Goal: Task Accomplishment & Management: Use online tool/utility

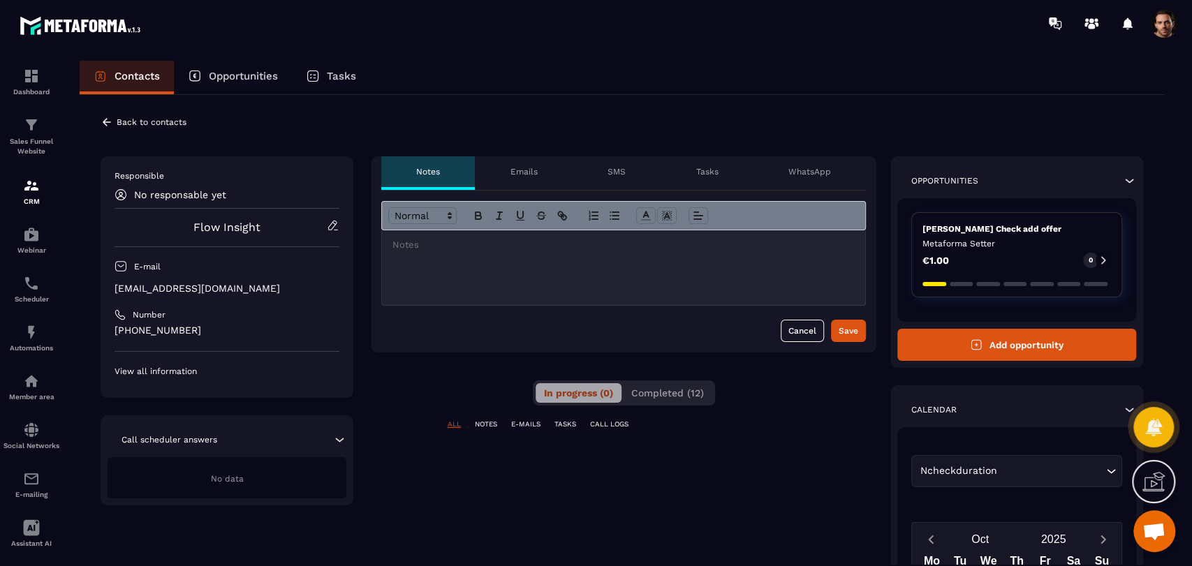
click at [680, 402] on button "Completed (12)" at bounding box center [667, 393] width 89 height 20
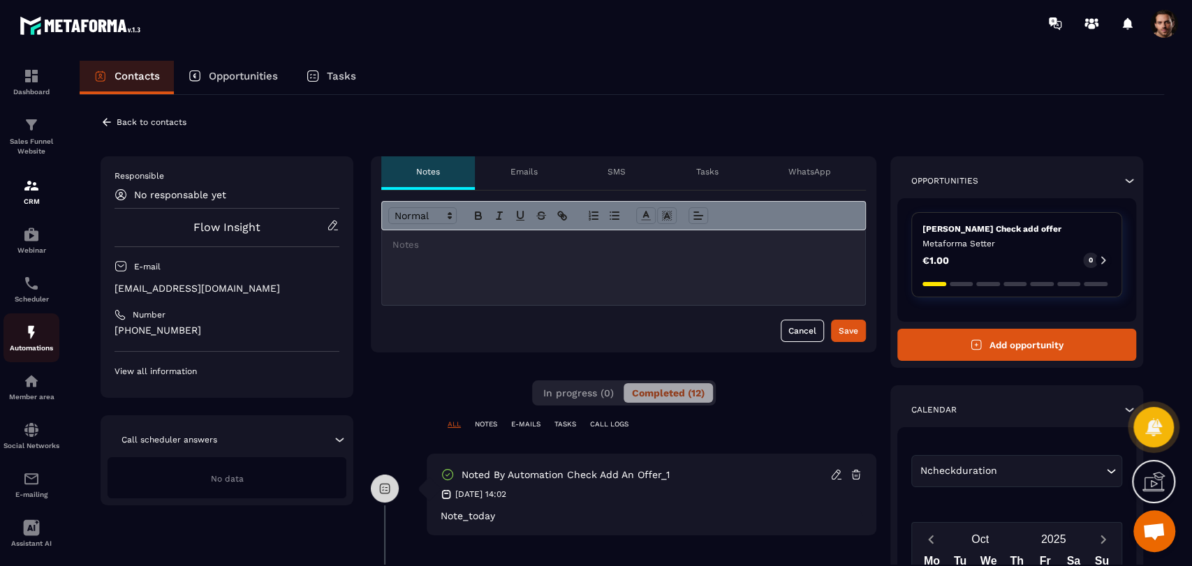
click at [17, 331] on div "Automations" at bounding box center [31, 338] width 56 height 28
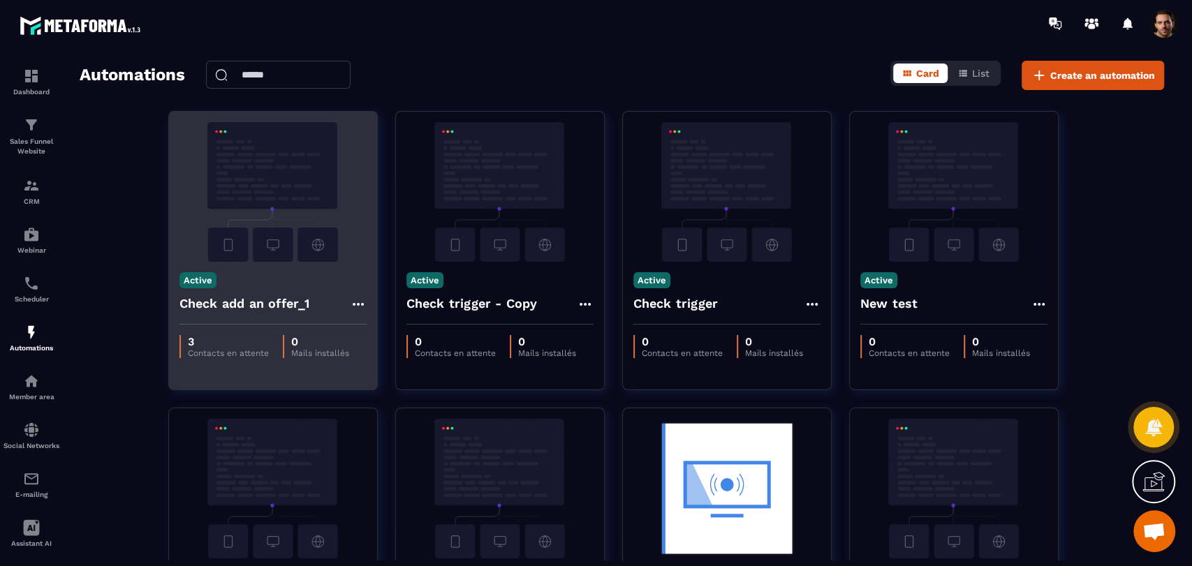
click at [353, 306] on icon at bounding box center [358, 304] width 17 height 17
click at [383, 333] on link "Edit" at bounding box center [391, 336] width 73 height 31
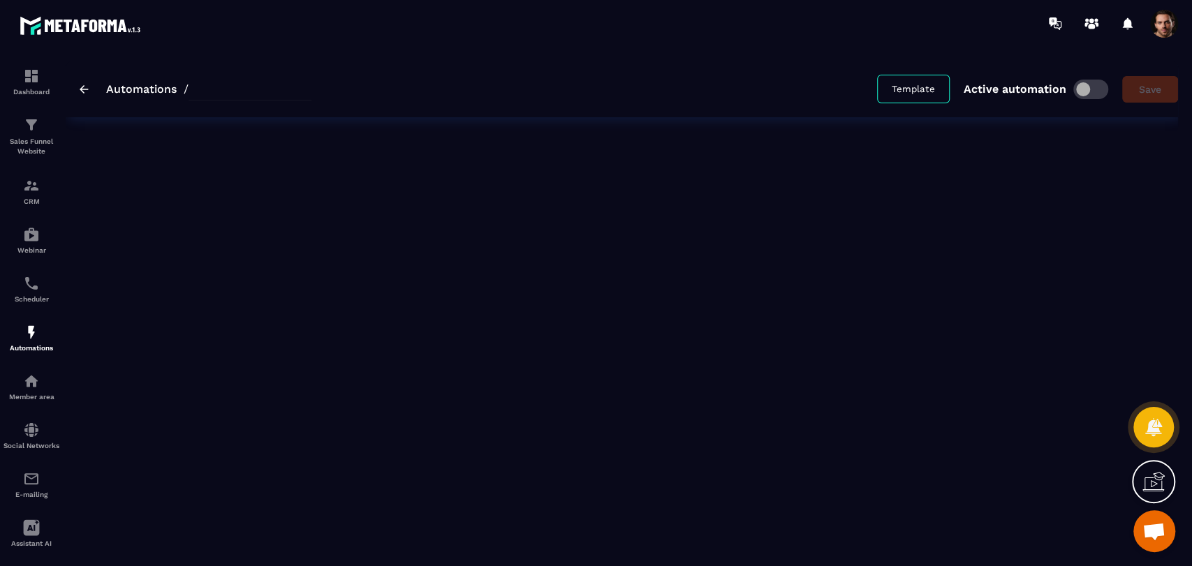
type input "**********"
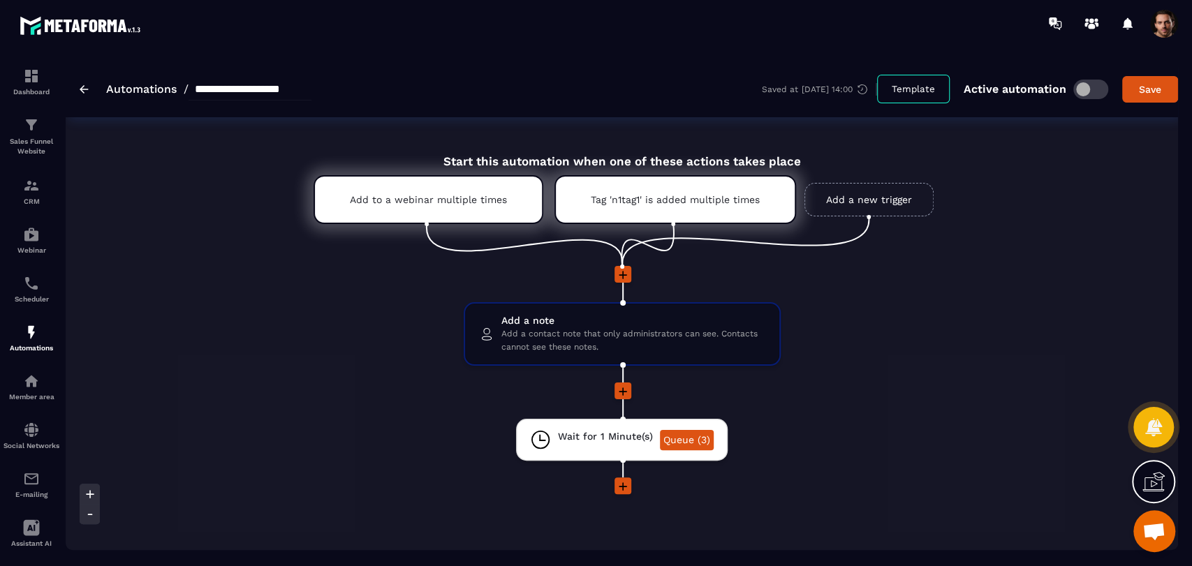
click at [622, 279] on icon at bounding box center [623, 275] width 8 height 8
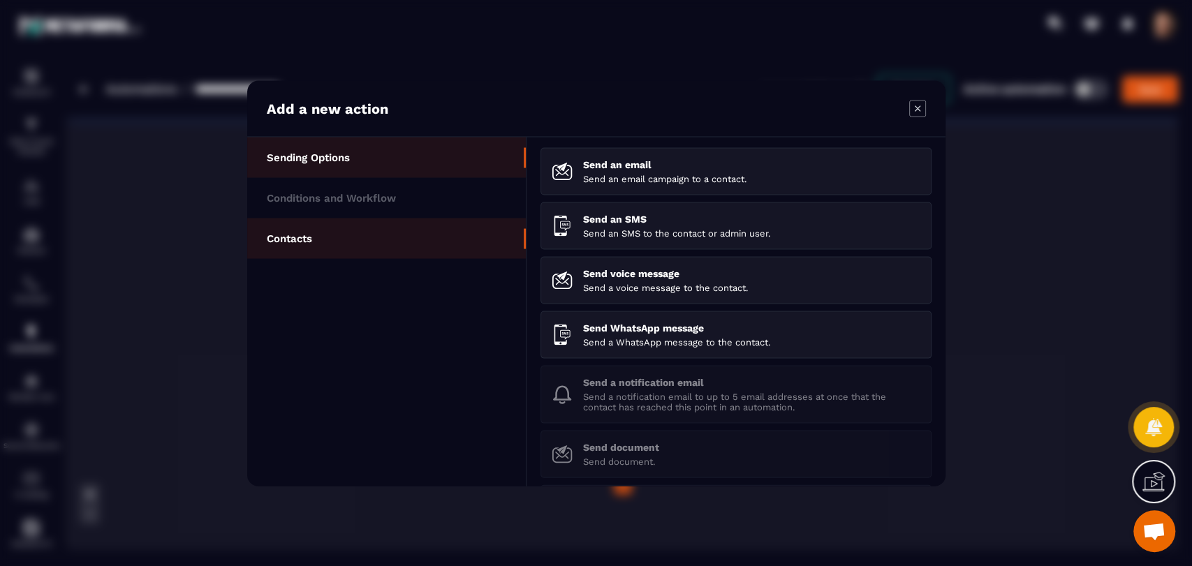
click at [374, 234] on li "Contacts" at bounding box center [386, 238] width 279 height 41
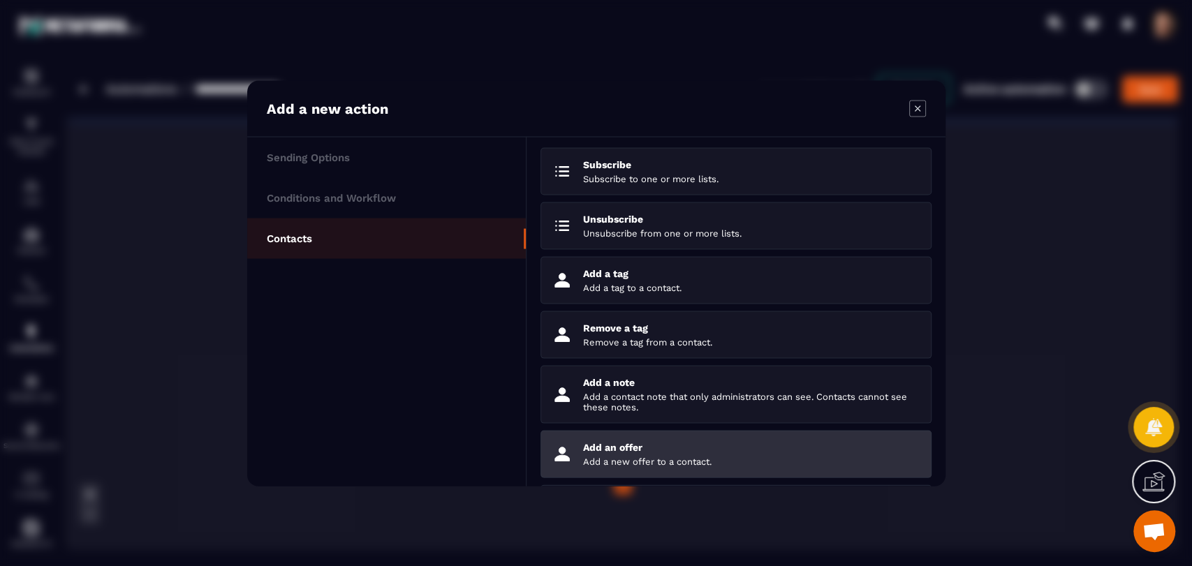
scroll to position [78, 0]
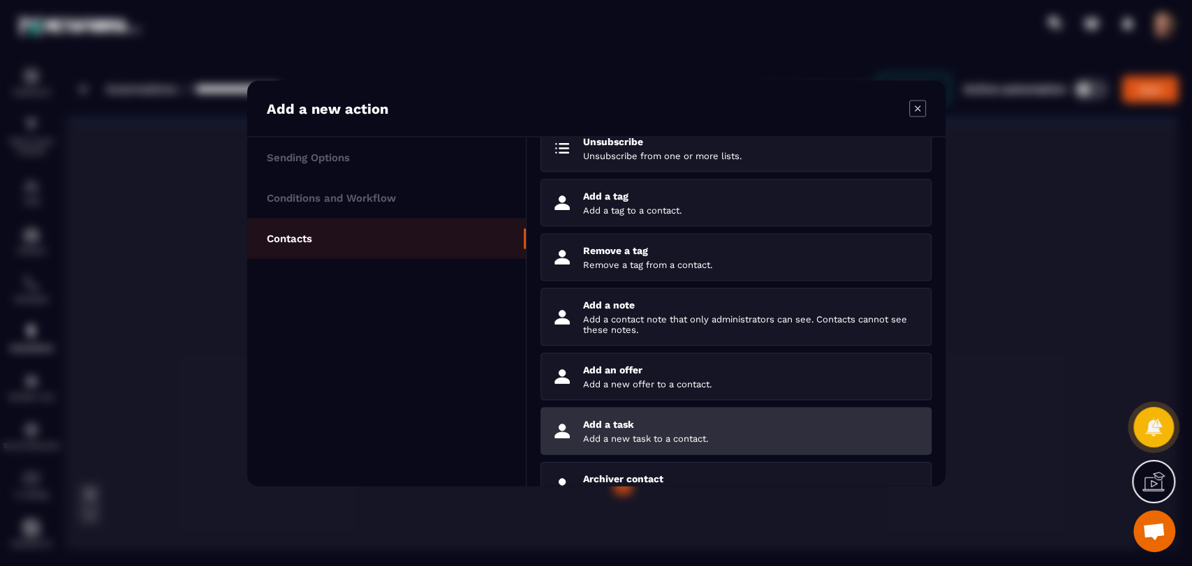
click at [699, 429] on p "Add a task" at bounding box center [751, 423] width 337 height 11
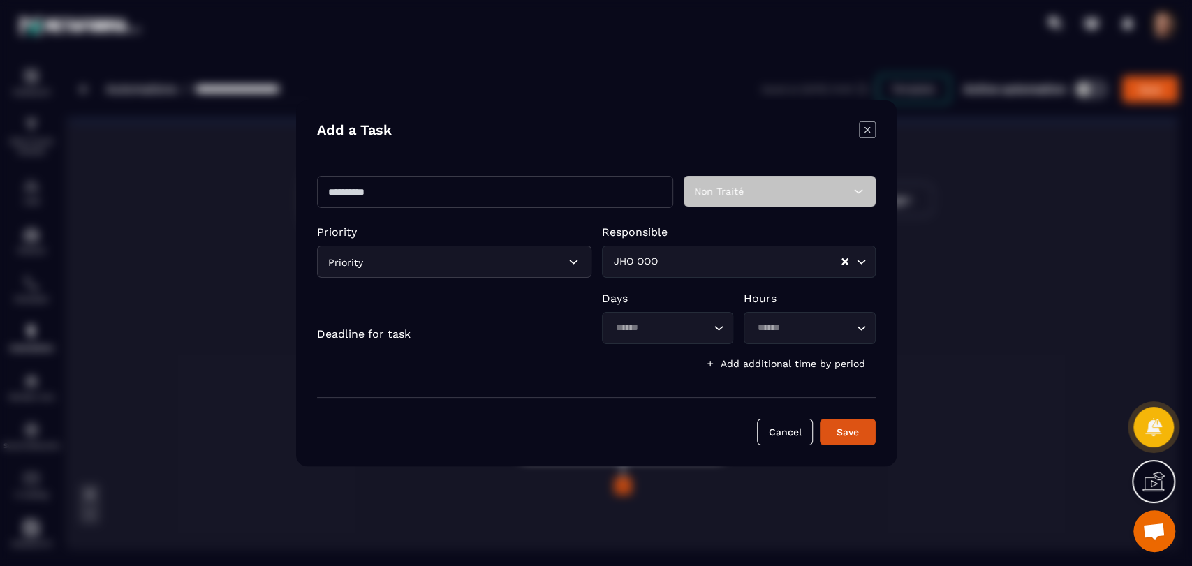
click at [434, 186] on input "Modal window" at bounding box center [495, 192] width 356 height 32
type input "**********"
click at [490, 271] on div "Priority" at bounding box center [454, 262] width 274 height 32
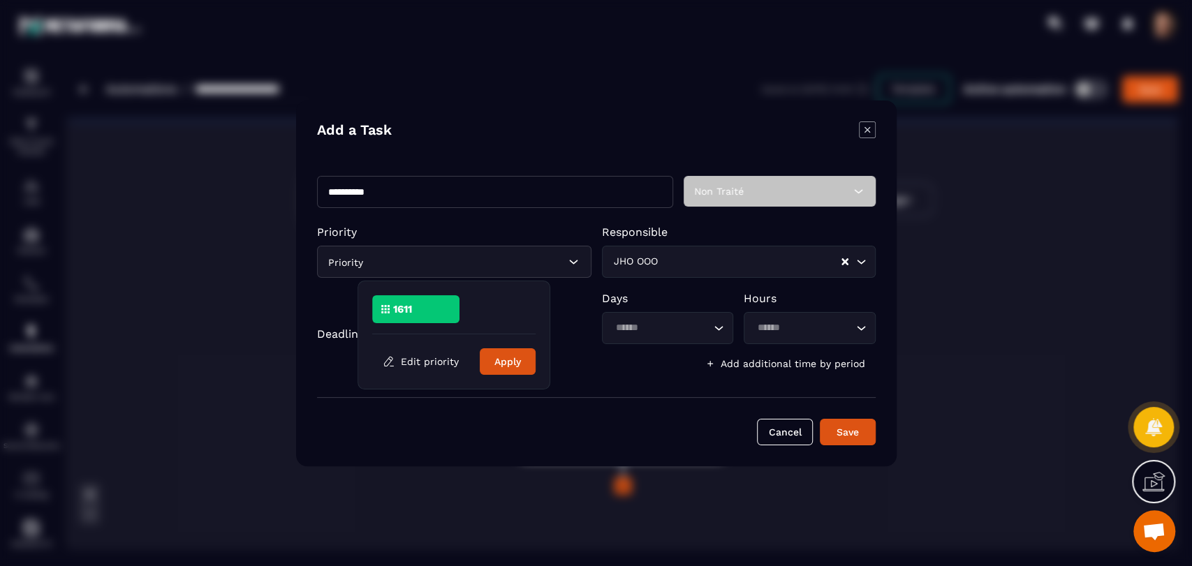
click at [416, 314] on div "1611" at bounding box center [415, 309] width 87 height 28
click at [506, 362] on button "Apply" at bounding box center [508, 361] width 56 height 27
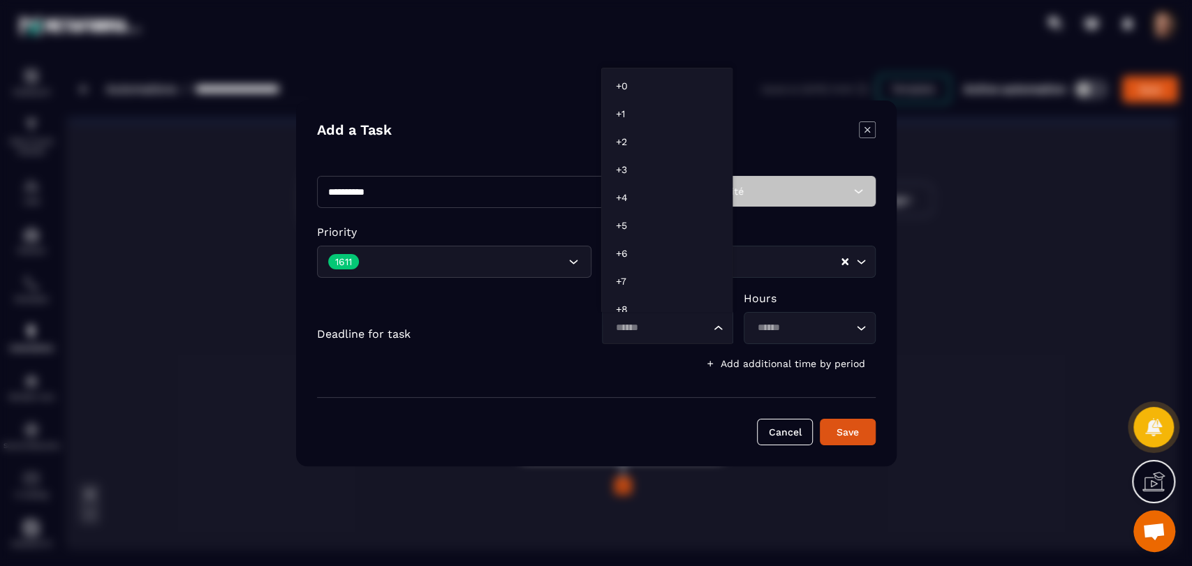
click at [693, 335] on input "Search for option" at bounding box center [660, 328] width 100 height 15
click at [645, 143] on p "+2" at bounding box center [666, 142] width 103 height 14
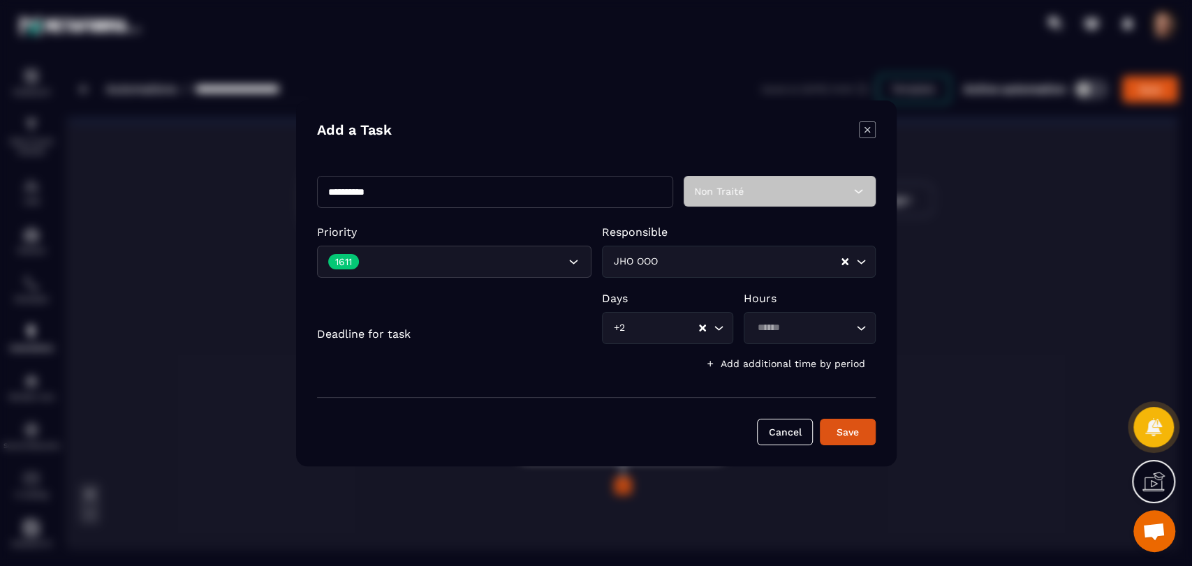
click at [793, 330] on input "Search for option" at bounding box center [803, 328] width 100 height 15
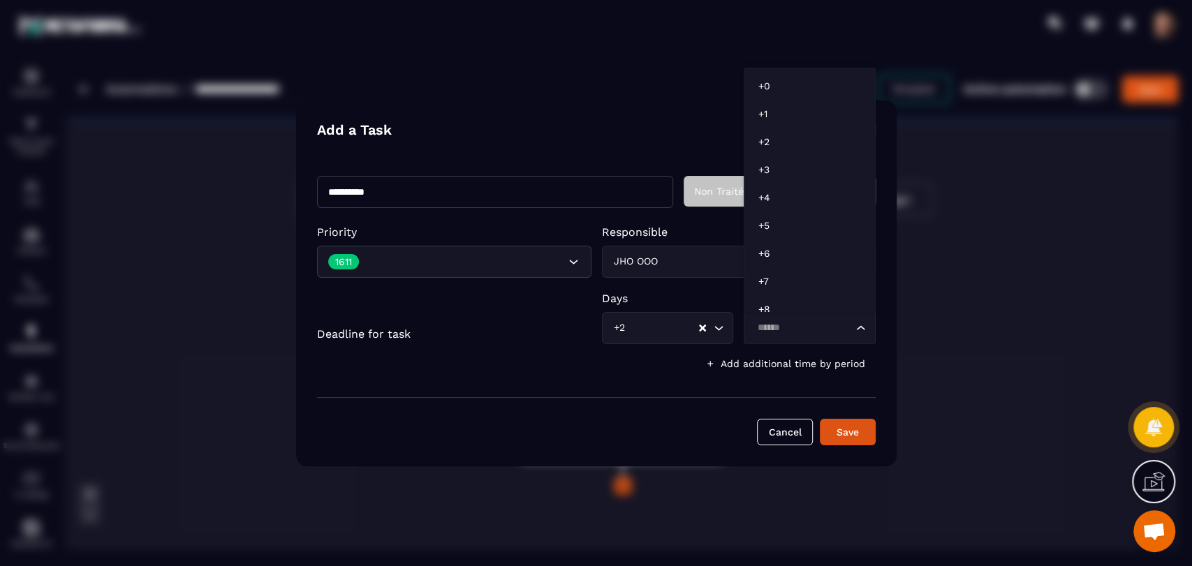
scroll to position [10, 0]
click at [761, 101] on p "+1" at bounding box center [809, 103] width 103 height 14
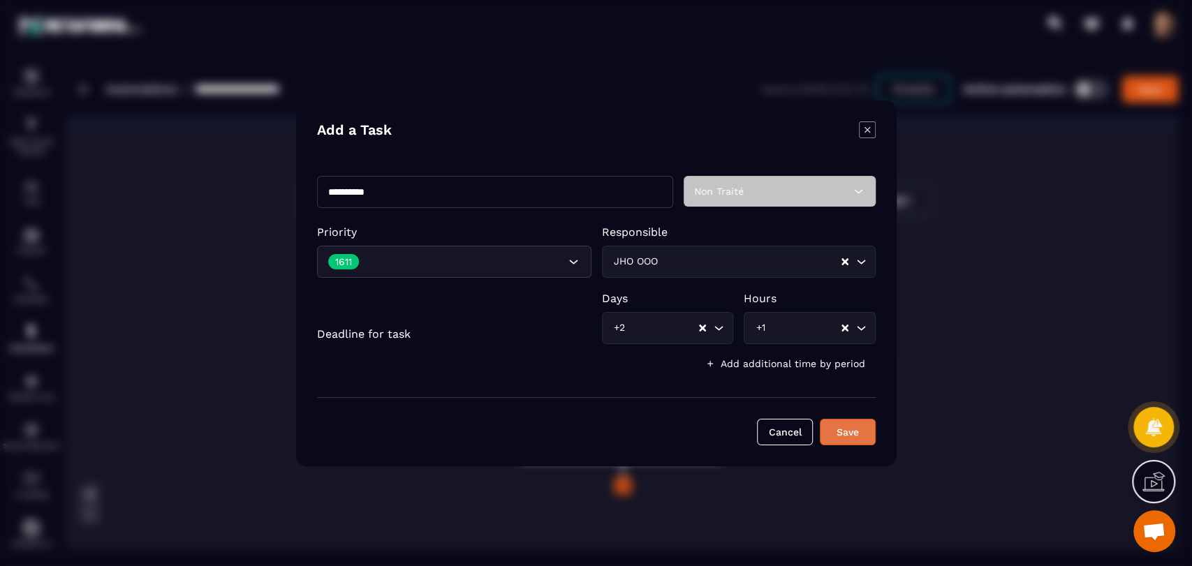
click at [853, 419] on button "Save" at bounding box center [848, 432] width 56 height 27
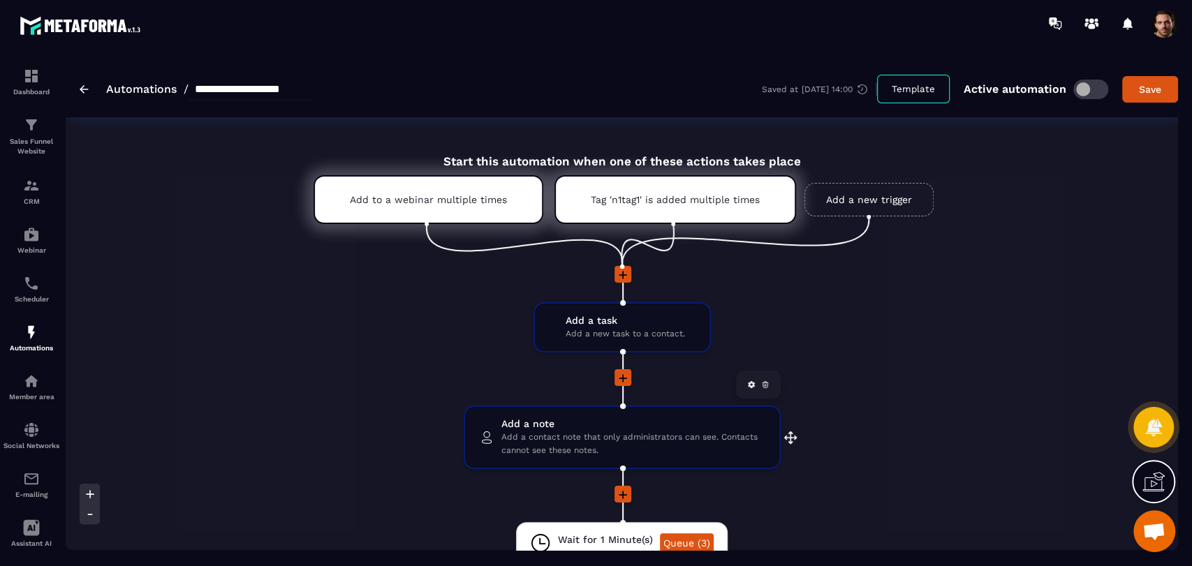
click at [763, 386] on icon at bounding box center [765, 385] width 8 height 8
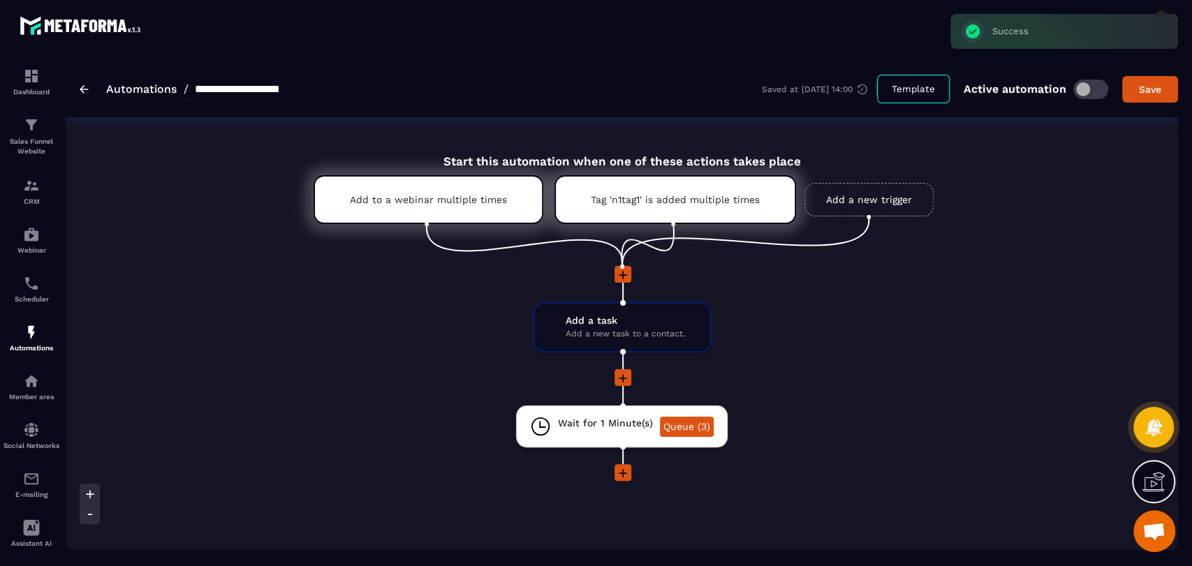
click at [616, 373] on icon at bounding box center [623, 379] width 14 height 14
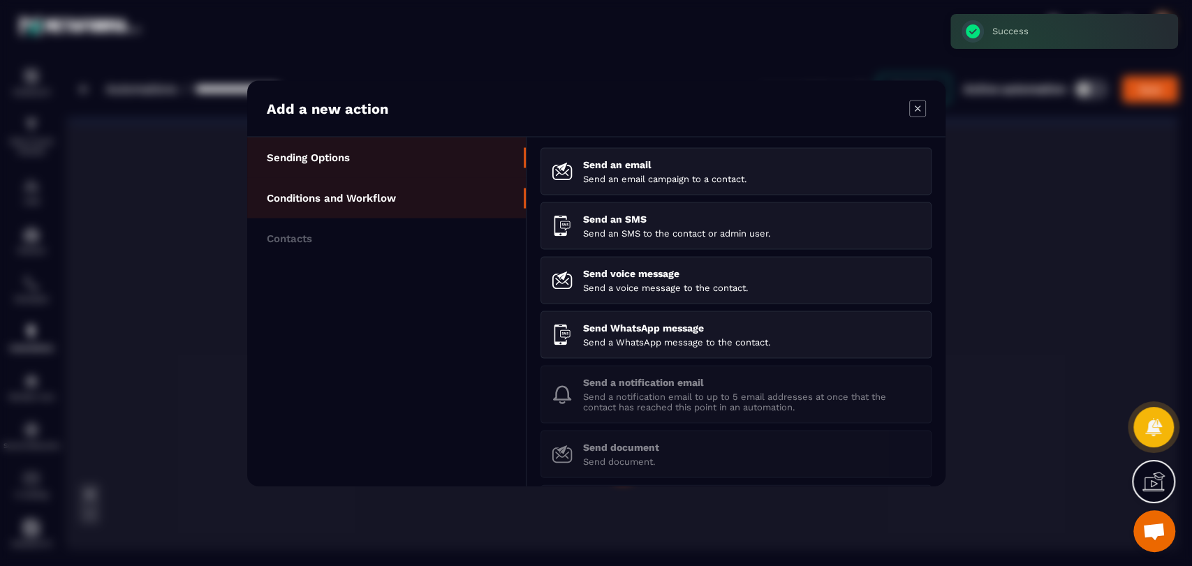
click at [394, 200] on p "Conditions and Workflow" at bounding box center [331, 197] width 129 height 13
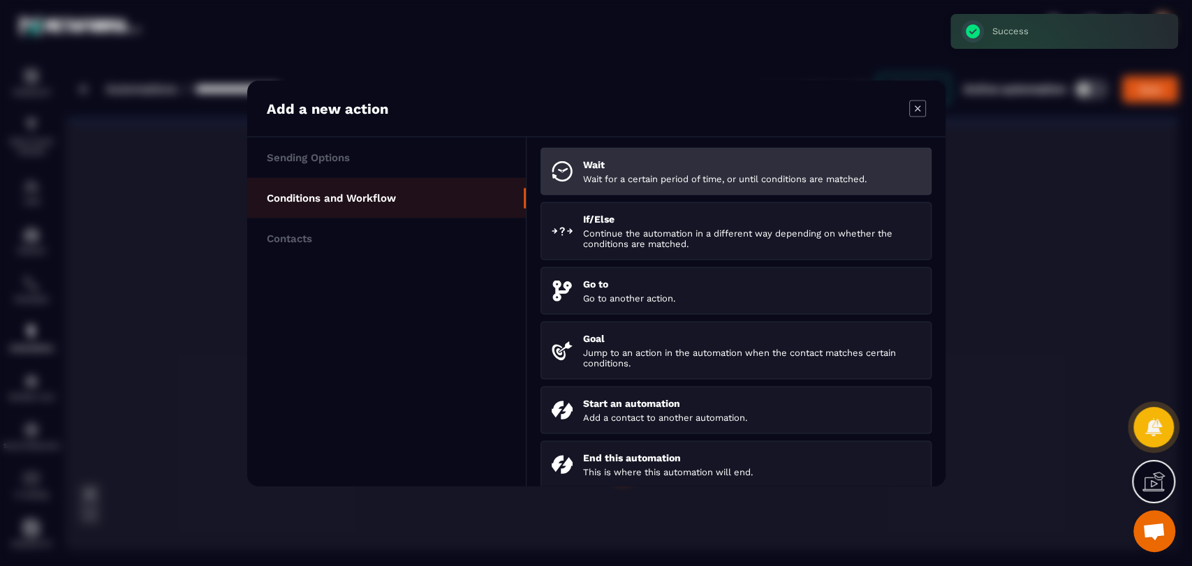
click at [626, 169] on p "Wait" at bounding box center [751, 164] width 337 height 11
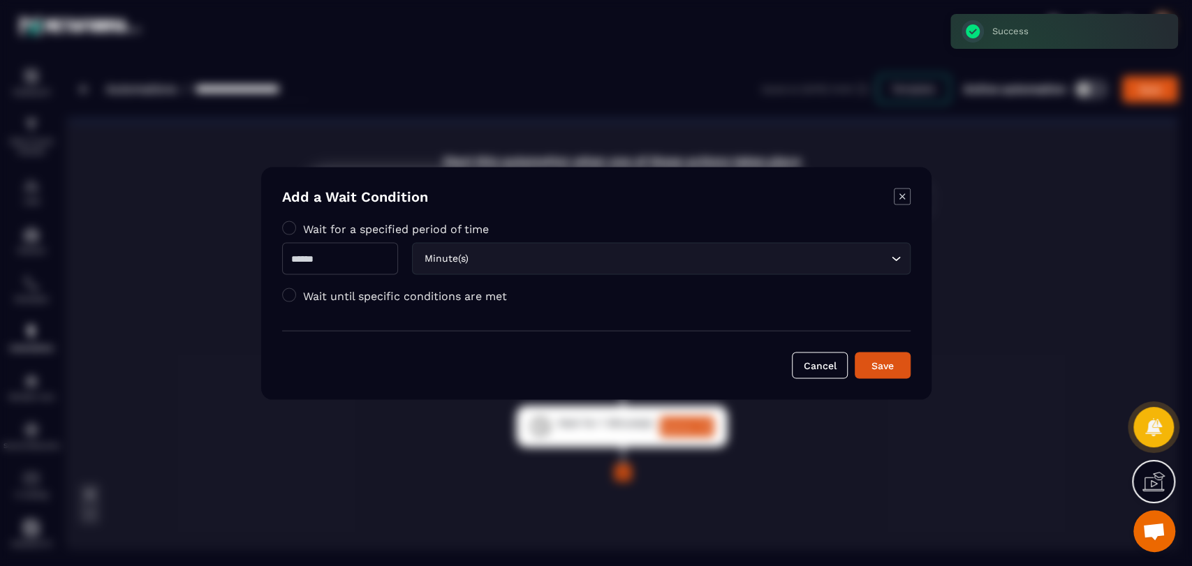
click at [398, 247] on input "Modal window" at bounding box center [340, 258] width 116 height 32
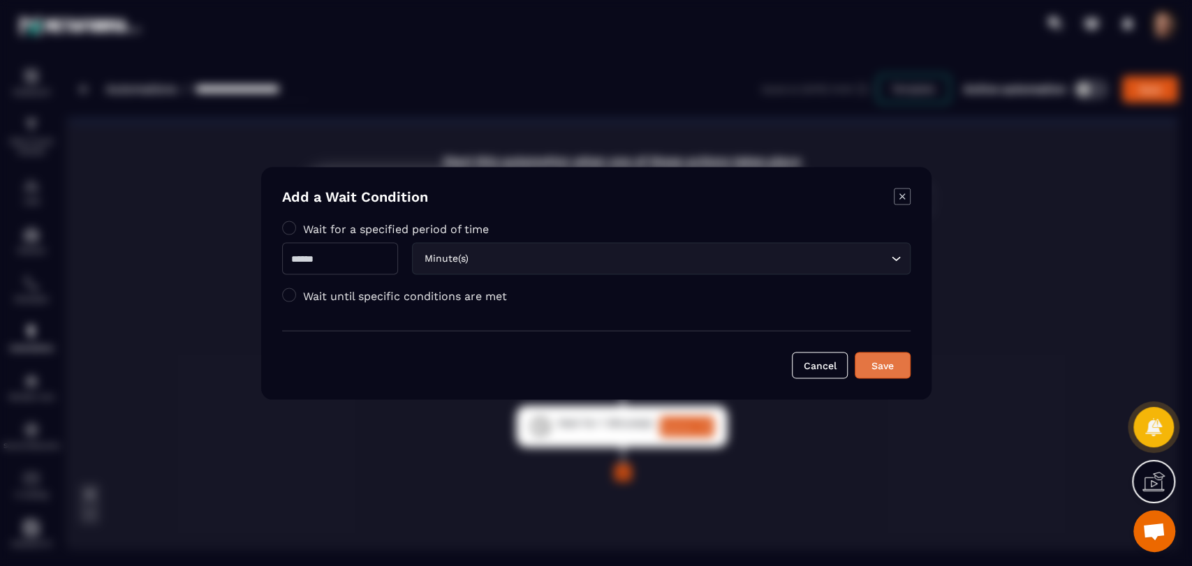
type input "*"
click at [862, 359] on button "Save" at bounding box center [883, 365] width 56 height 27
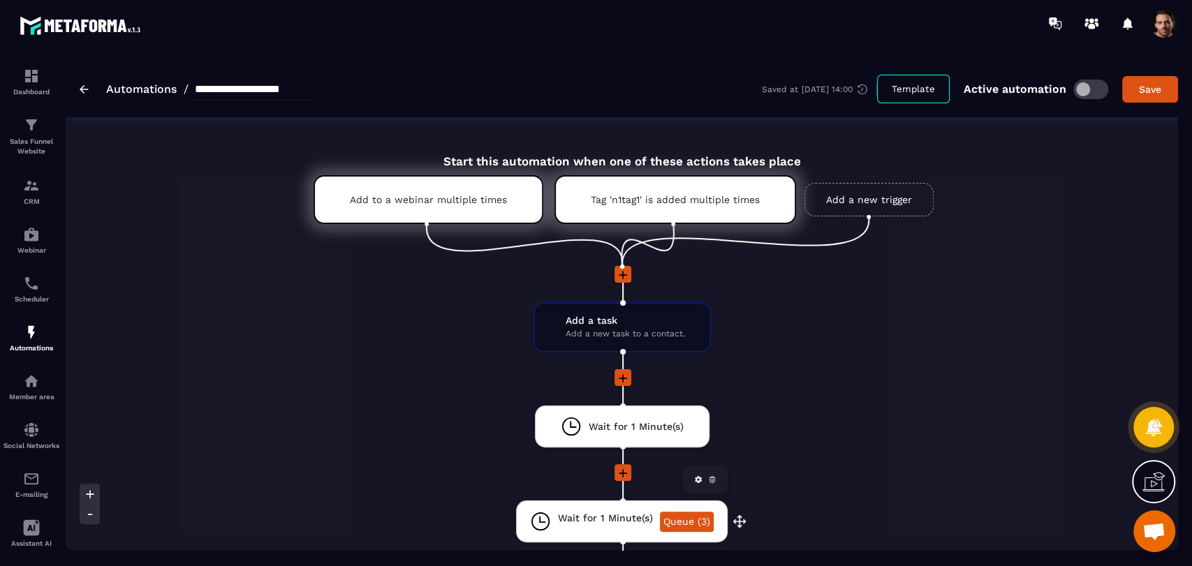
click at [712, 484] on icon at bounding box center [712, 480] width 8 height 8
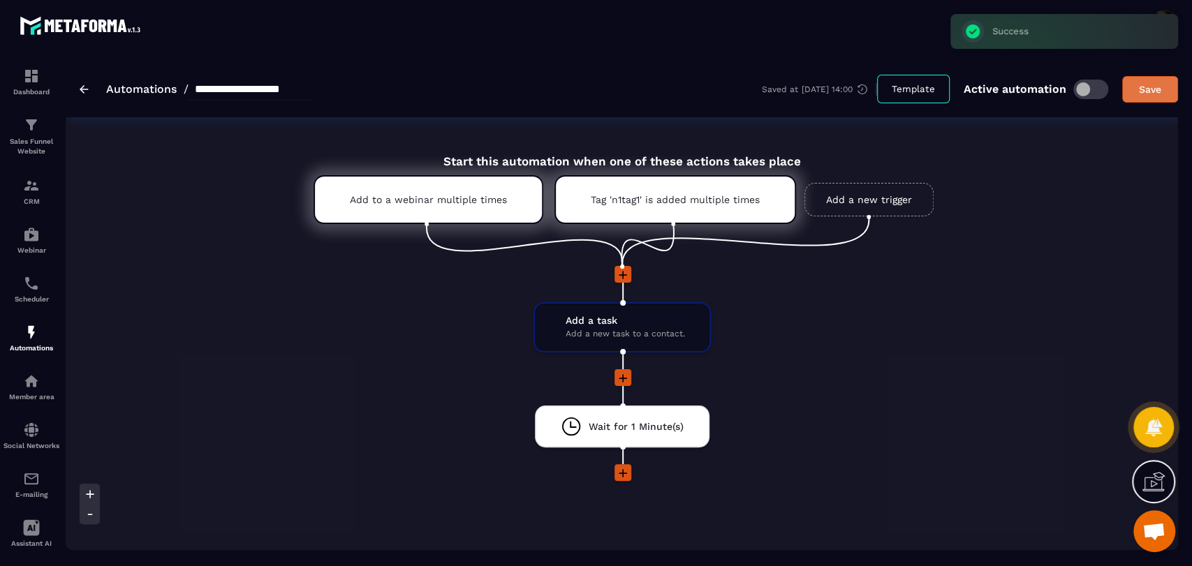
click at [1153, 92] on div "Save" at bounding box center [1150, 89] width 38 height 14
click at [36, 182] on img at bounding box center [31, 185] width 17 height 17
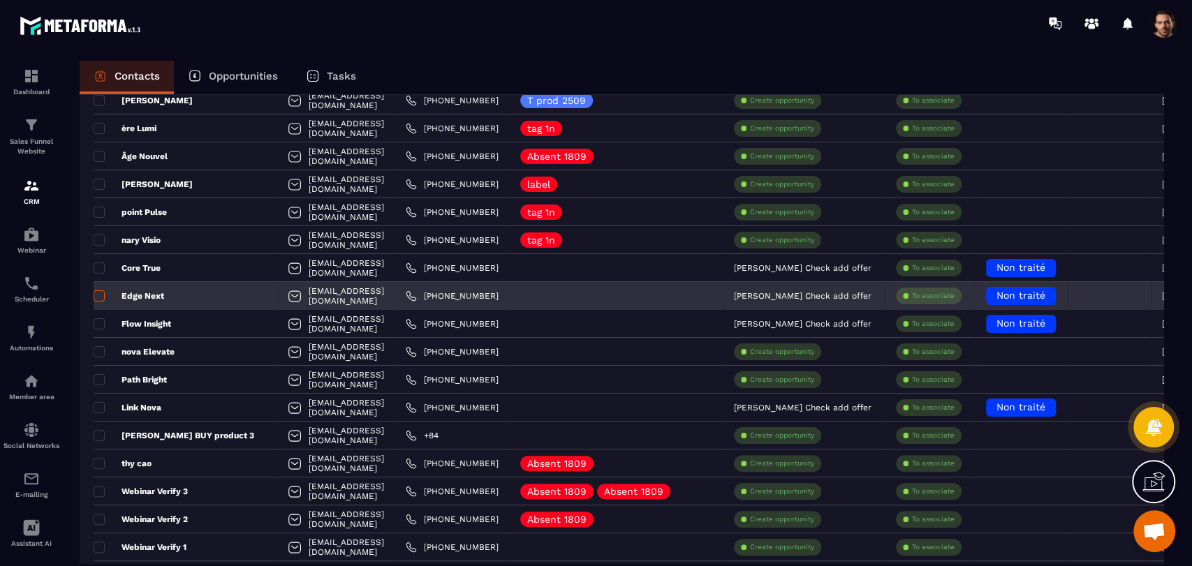
scroll to position [184, 0]
click at [95, 292] on span at bounding box center [99, 296] width 11 height 11
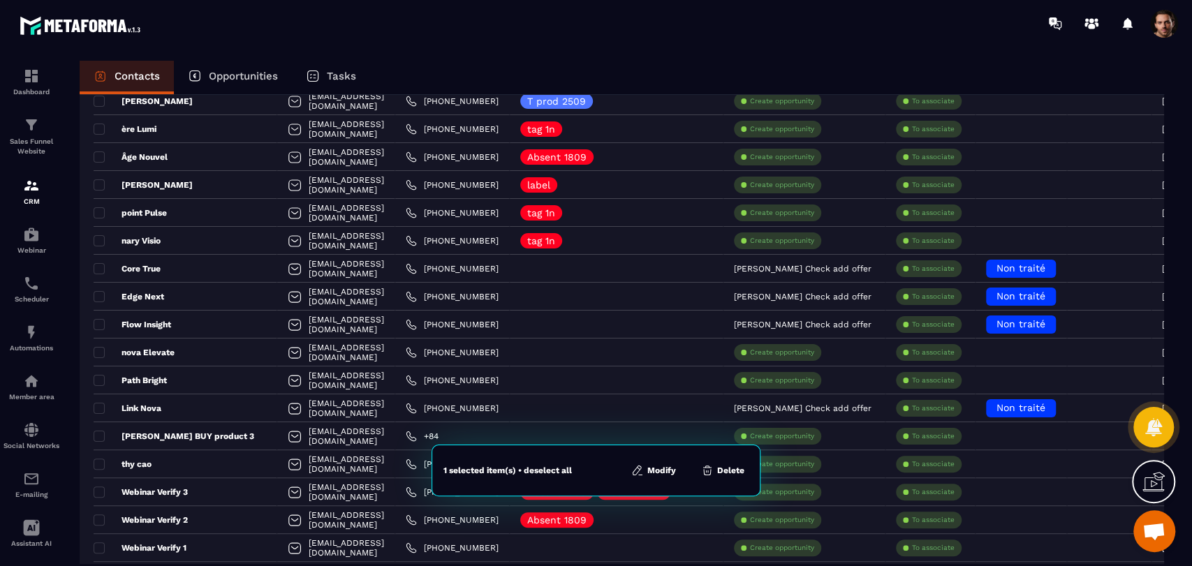
click at [656, 469] on button "Modify" at bounding box center [653, 471] width 53 height 14
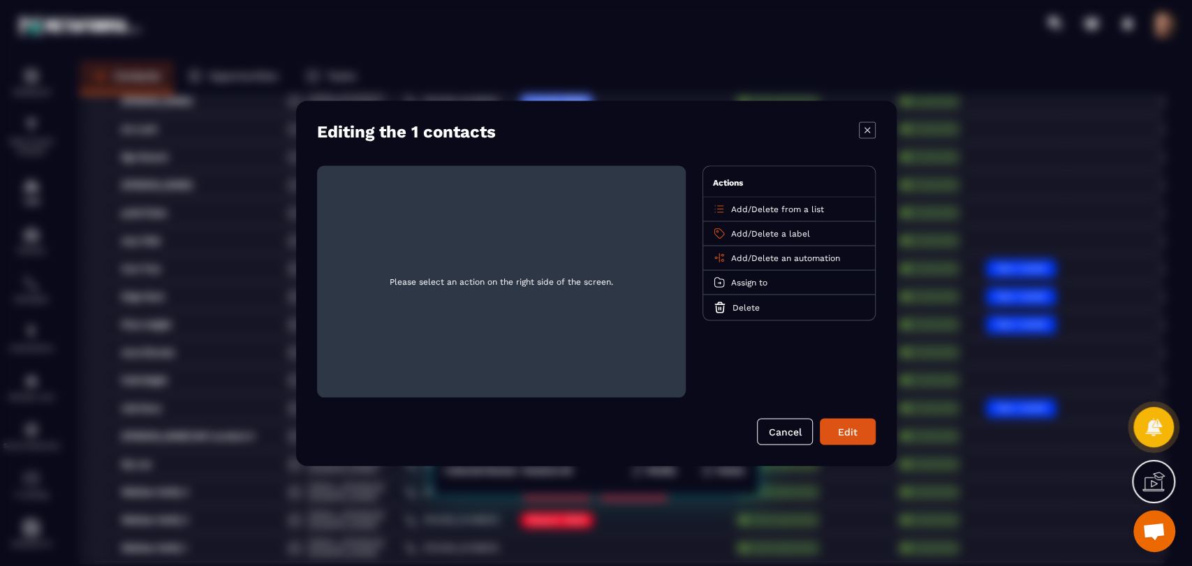
click at [736, 258] on span "Add" at bounding box center [739, 258] width 17 height 10
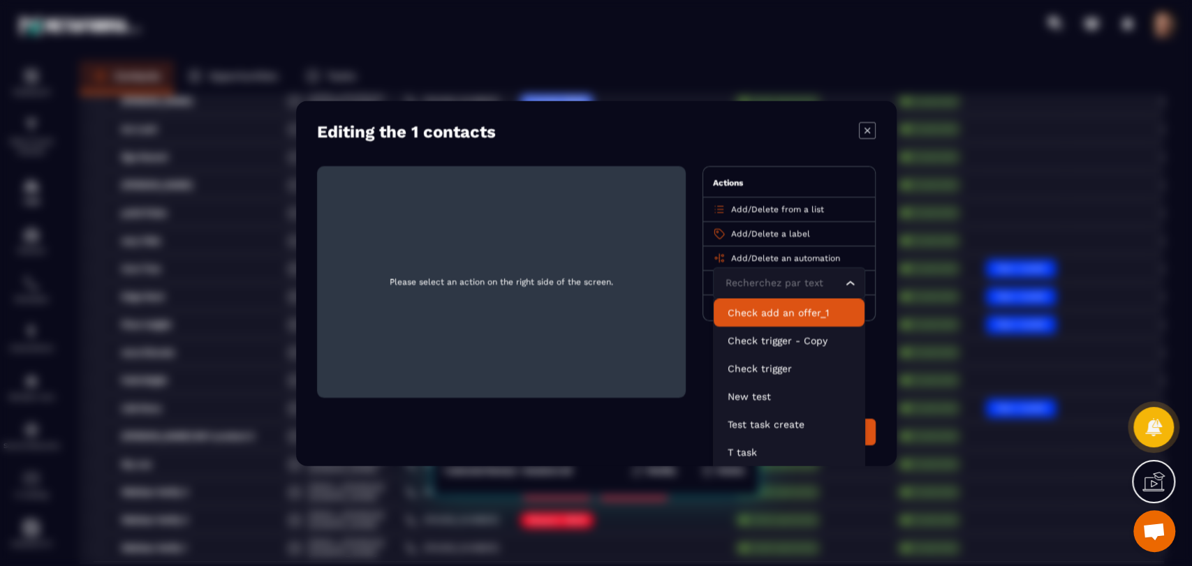
click at [781, 317] on p "Check add an offer_1" at bounding box center [789, 312] width 123 height 14
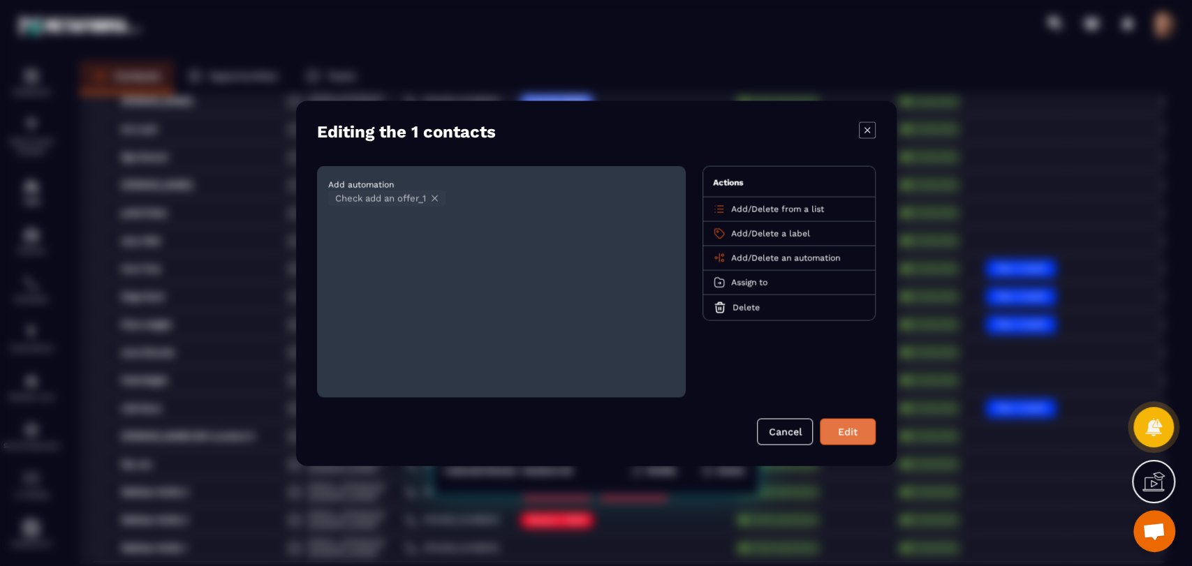
click at [853, 433] on button "Edit" at bounding box center [848, 431] width 56 height 27
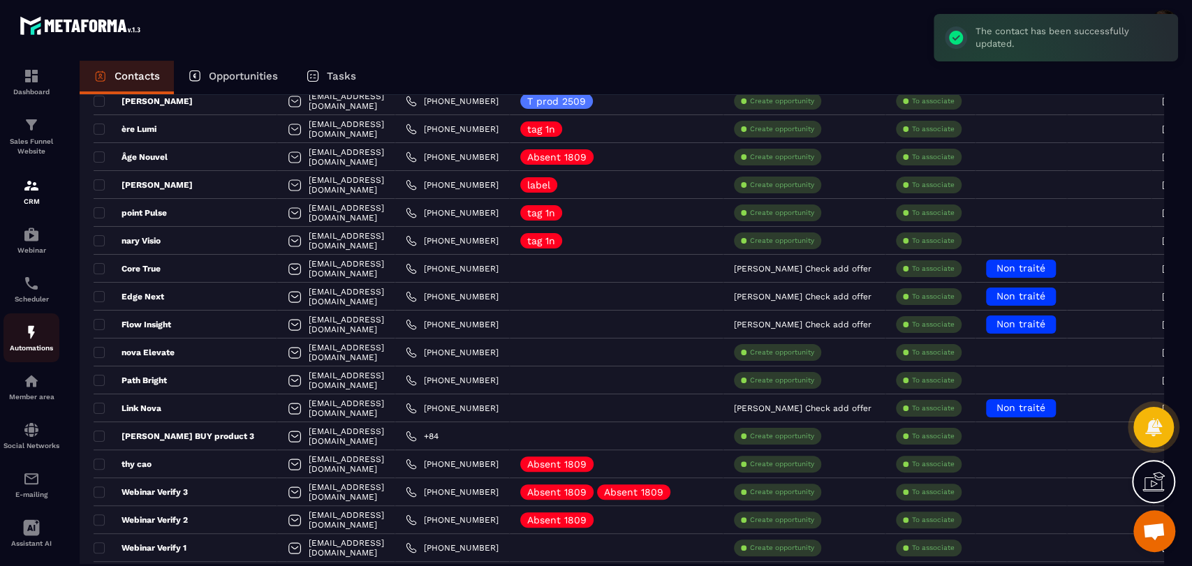
click at [35, 344] on div "Automations" at bounding box center [31, 338] width 56 height 28
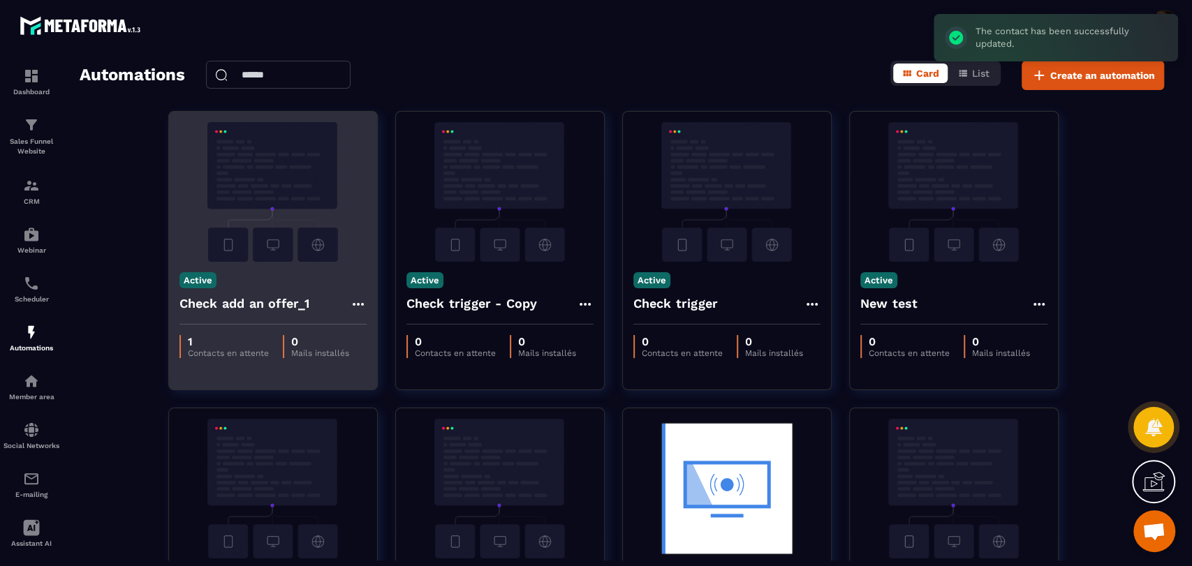
click at [360, 303] on icon at bounding box center [358, 304] width 17 height 17
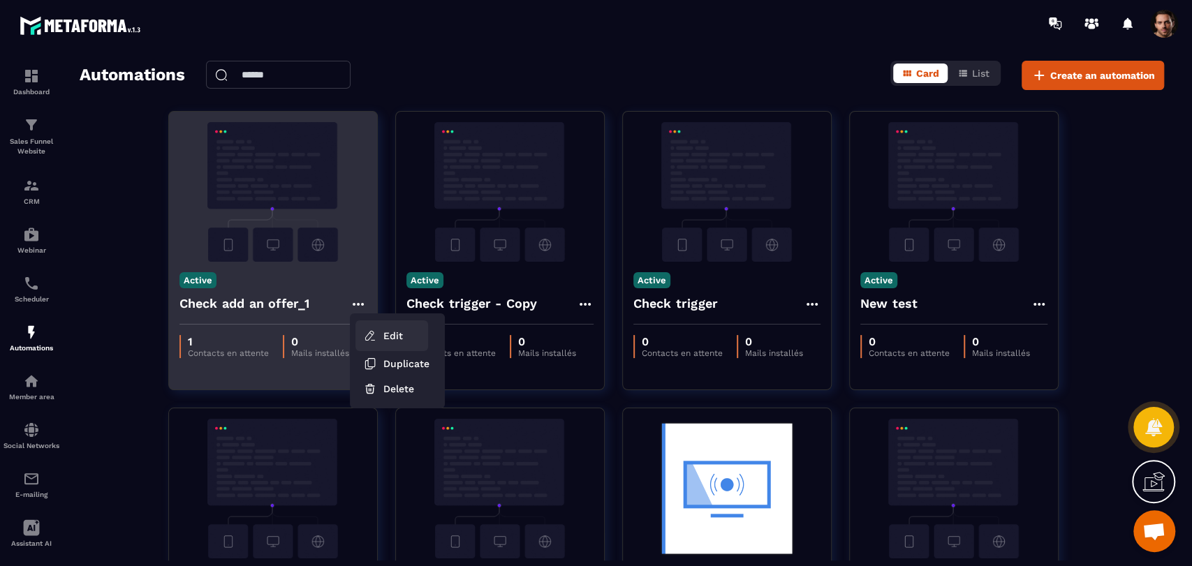
click at [379, 325] on link "Edit" at bounding box center [391, 336] width 73 height 31
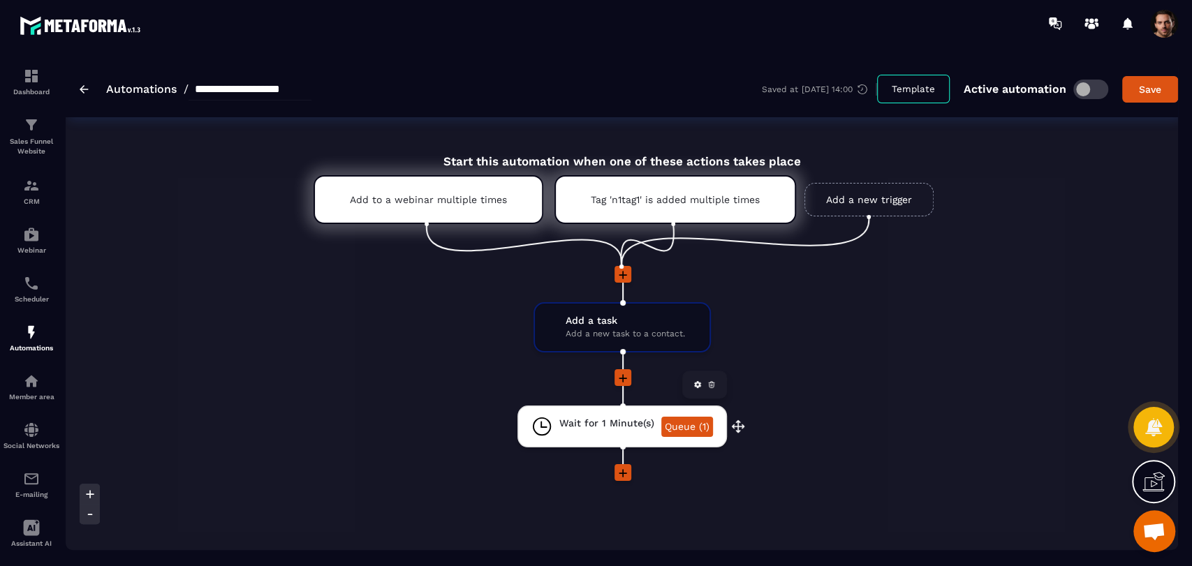
click at [697, 427] on link "Queue (1)" at bounding box center [687, 427] width 52 height 20
